Goal: Task Accomplishment & Management: Use online tool/utility

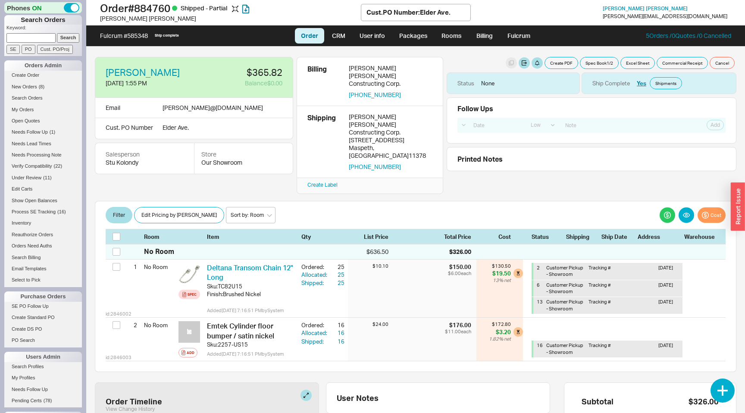
select select "LOW"
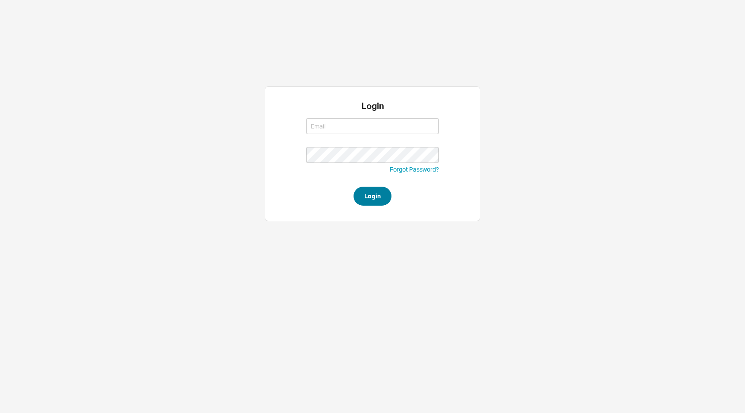
type input "ebaum@qualitybath.com"
click at [371, 199] on button "Login" at bounding box center [372, 196] width 38 height 19
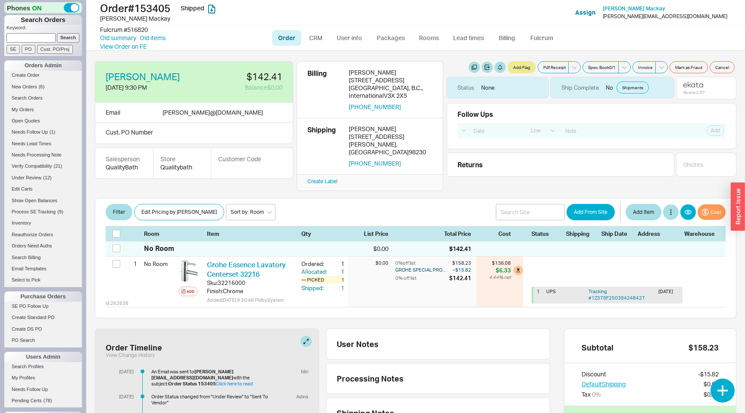
select select "LOW"
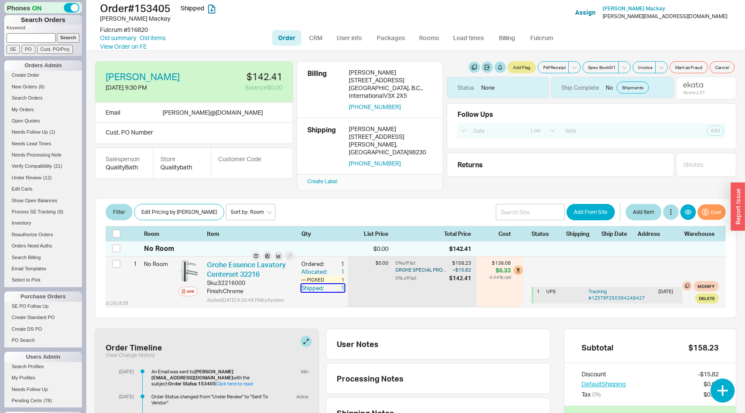
click at [312, 284] on div "Shipped:" at bounding box center [315, 288] width 28 height 8
click at [325, 268] on div "Allocated:" at bounding box center [315, 272] width 28 height 8
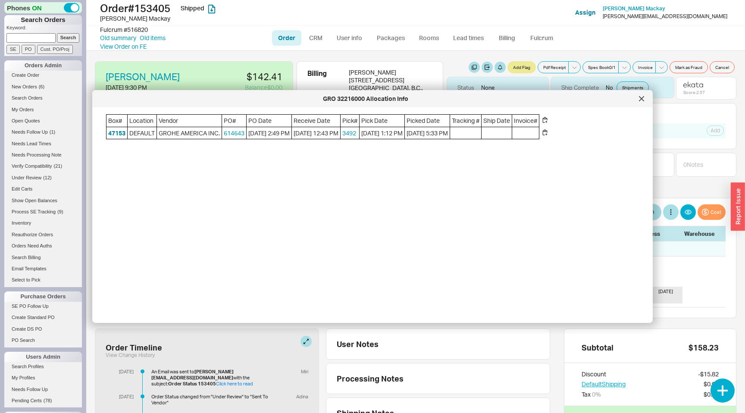
click at [30, 38] on input at bounding box center [30, 37] width 49 height 9
paste input "516103"
type input "516103"
click at [14, 47] on input "SE" at bounding box center [12, 49] width 13 height 9
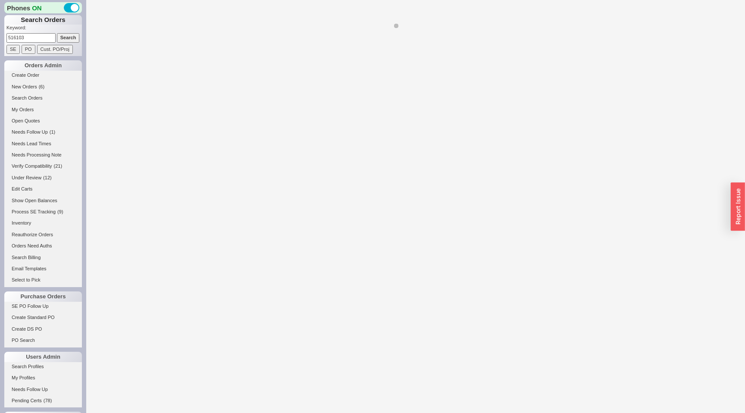
select select "LOW"
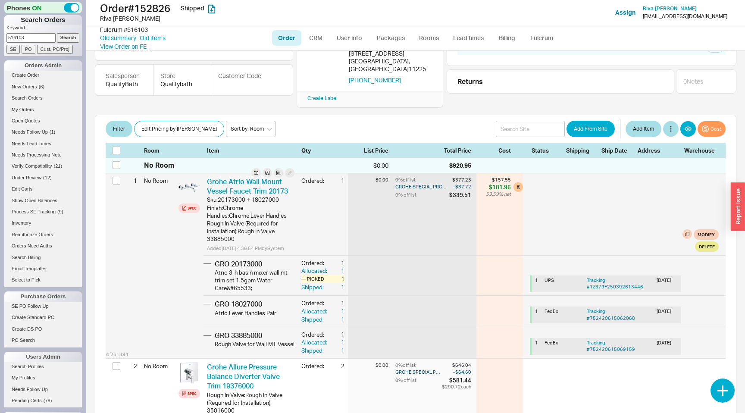
scroll to position [74, 0]
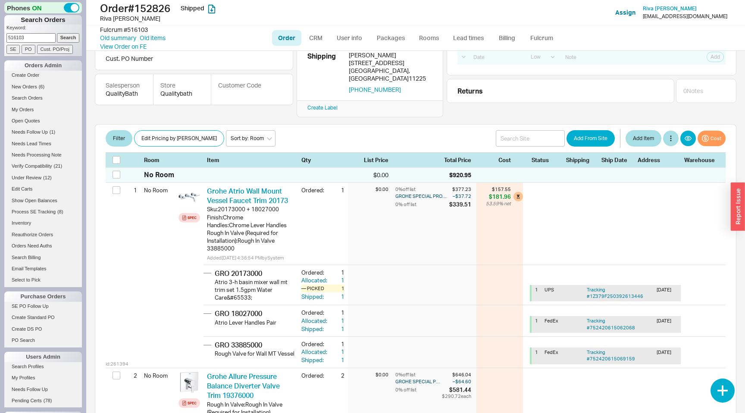
click at [30, 42] on input "516103" at bounding box center [30, 37] width 49 height 9
paste input "03920"
type input "503920"
click at [9, 47] on input "SE" at bounding box center [12, 49] width 13 height 9
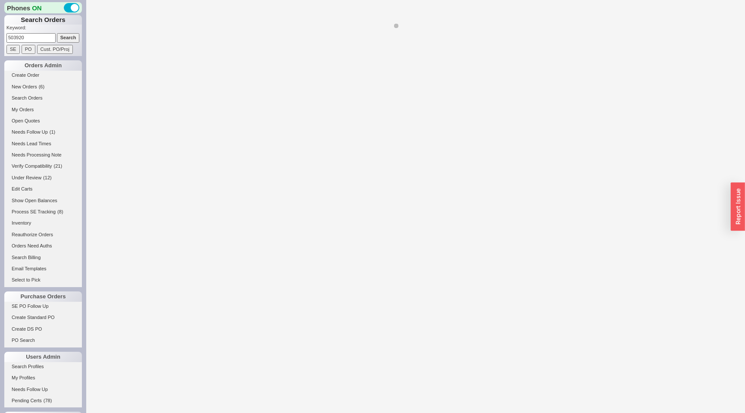
select select "LOW"
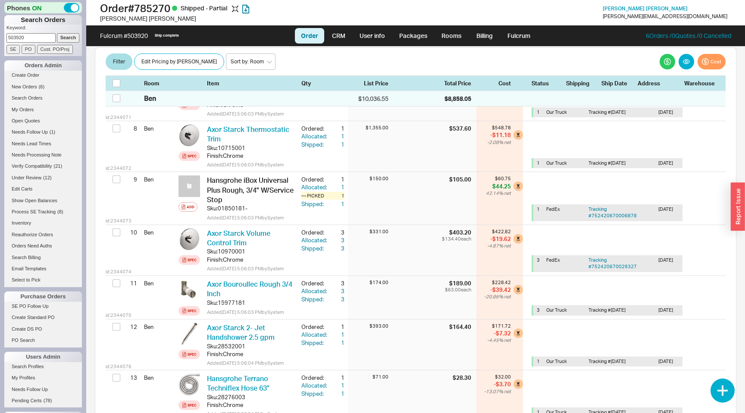
scroll to position [496, 0]
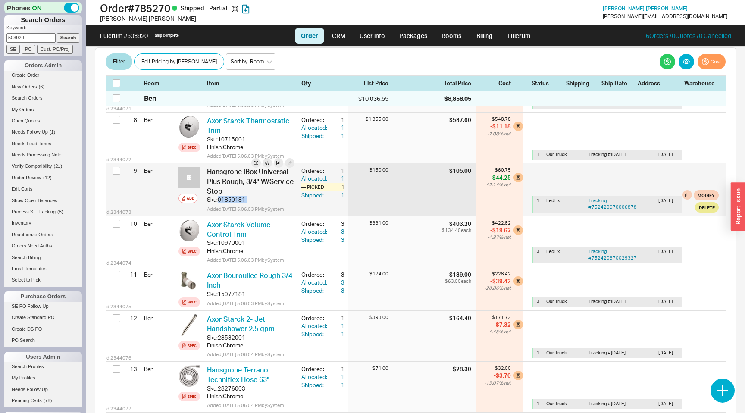
drag, startPoint x: 249, startPoint y: 184, endPoint x: 220, endPoint y: 184, distance: 29.3
click at [220, 196] on div "Sku: 01850181-" at bounding box center [250, 200] width 87 height 8
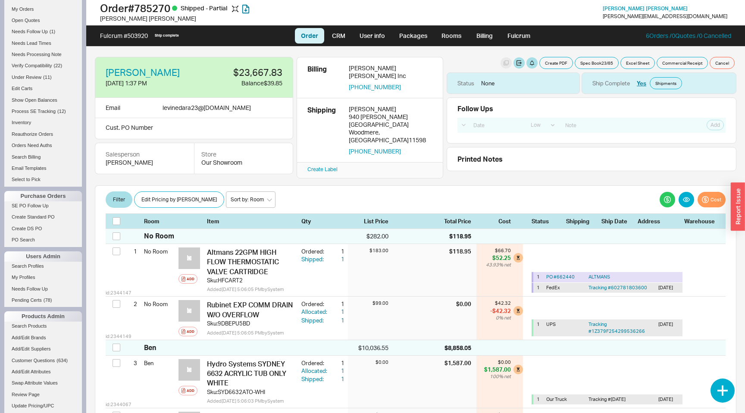
scroll to position [97, 0]
click at [30, 184] on link "Select to Pick" at bounding box center [43, 182] width 78 height 9
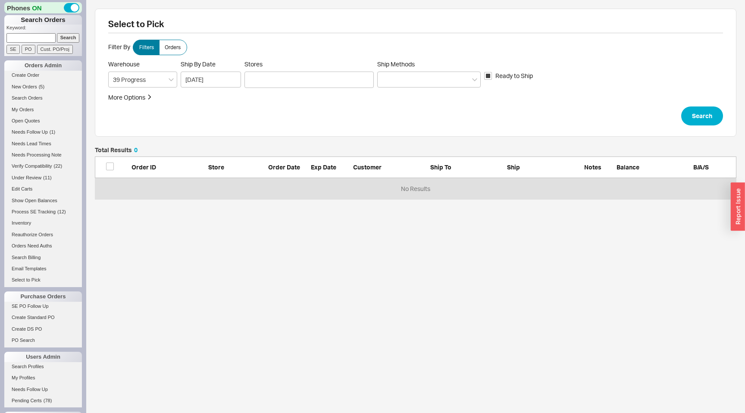
scroll to position [52, 641]
click at [697, 114] on button "Search" at bounding box center [702, 115] width 42 height 19
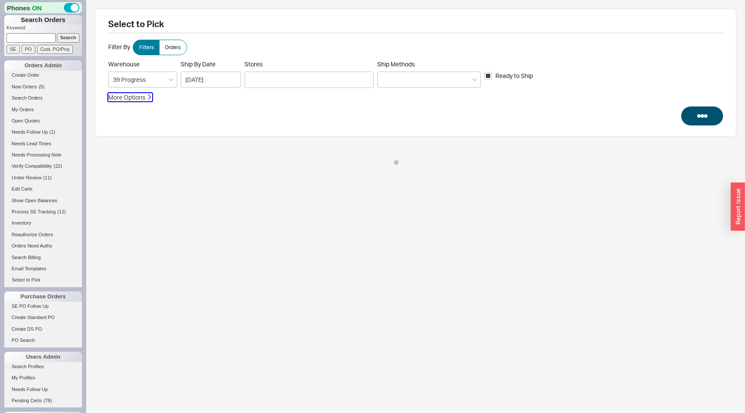
click at [150, 99] on icon "button" at bounding box center [149, 96] width 3 height 5
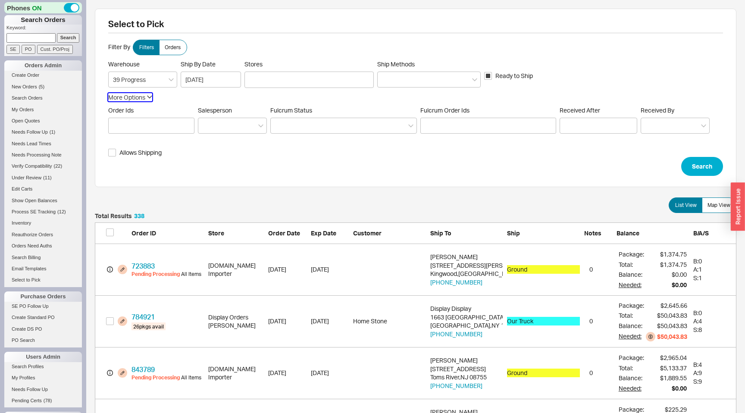
scroll to position [17507, 641]
